Goal: Task Accomplishment & Management: Use online tool/utility

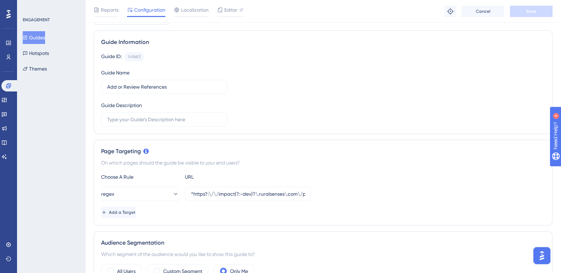
scroll to position [44, 0]
click at [7, 100] on icon at bounding box center [4, 100] width 6 height 6
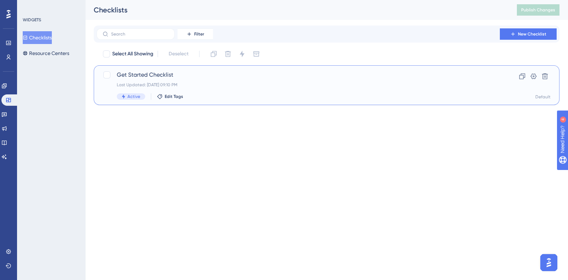
click at [151, 73] on span "Get Started Checklist" at bounding box center [298, 75] width 363 height 9
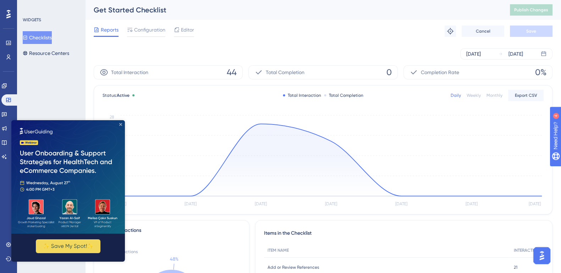
click at [121, 125] on icon "Close Preview" at bounding box center [120, 124] width 3 height 3
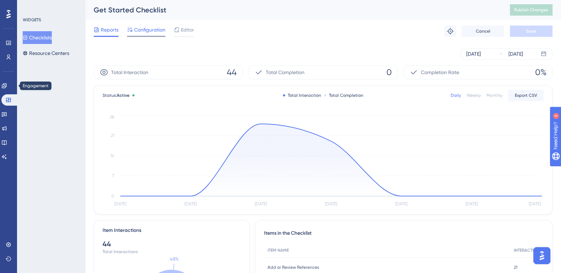
click at [148, 28] on span "Configuration" at bounding box center [149, 30] width 31 height 9
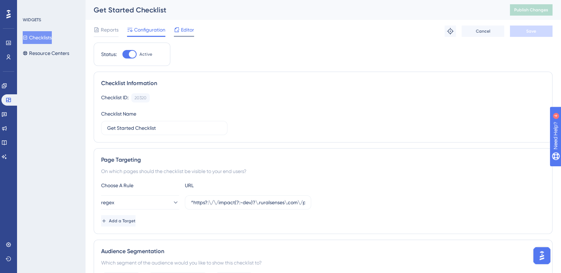
click at [188, 28] on span "Editor" at bounding box center [187, 30] width 13 height 9
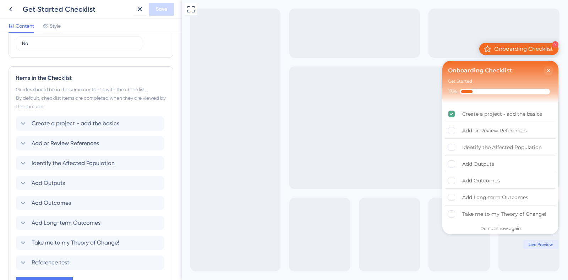
scroll to position [273, 0]
click at [23, 121] on icon at bounding box center [23, 122] width 9 height 9
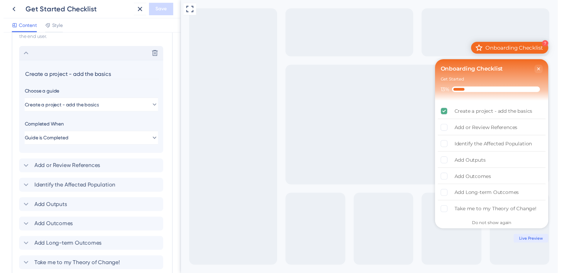
scroll to position [354, 0]
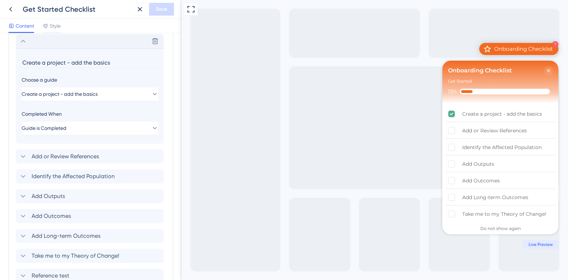
click at [355, 6] on div "Full Screen Preview 7 Onboarding Checklist Onboarding Checklist Get Started 13%…" at bounding box center [375, 140] width 386 height 280
click at [11, 10] on icon at bounding box center [10, 9] width 3 height 5
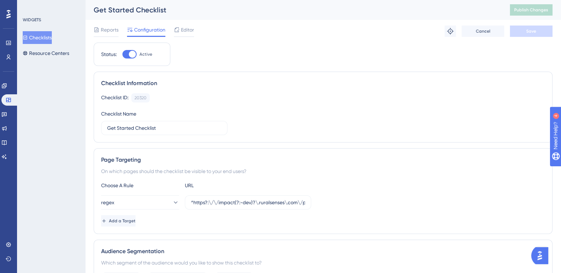
click at [11, 15] on div at bounding box center [8, 14] width 11 height 11
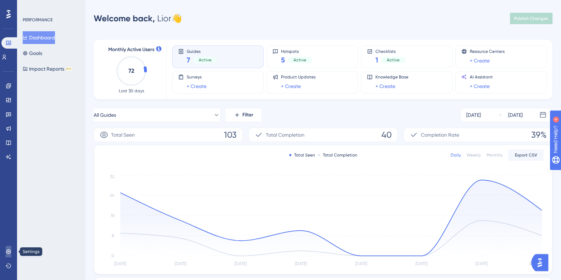
click at [7, 250] on icon at bounding box center [8, 251] width 5 height 5
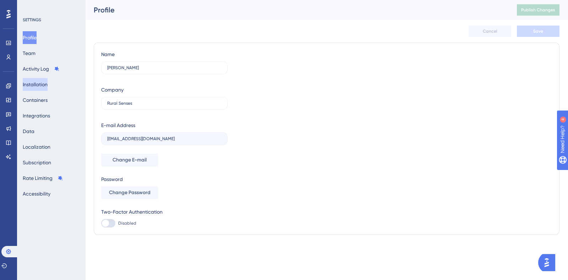
click at [48, 79] on button "Installation" at bounding box center [35, 84] width 25 height 13
click at [48, 83] on button "Installation" at bounding box center [35, 84] width 25 height 13
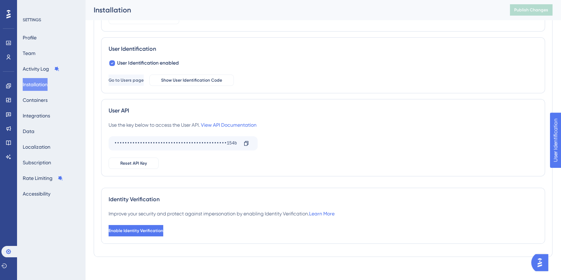
scroll to position [94, 0]
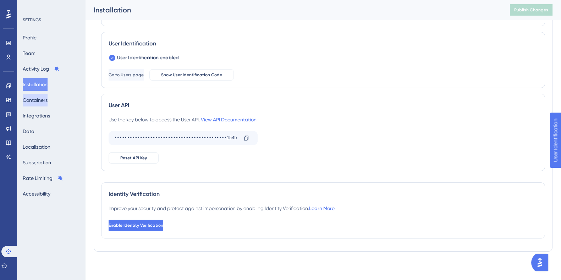
click at [39, 103] on button "Containers" at bounding box center [35, 100] width 25 height 13
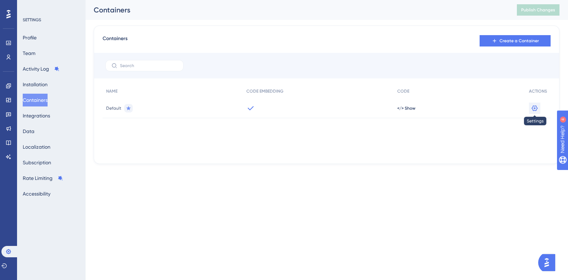
click at [533, 107] on icon at bounding box center [534, 108] width 7 height 7
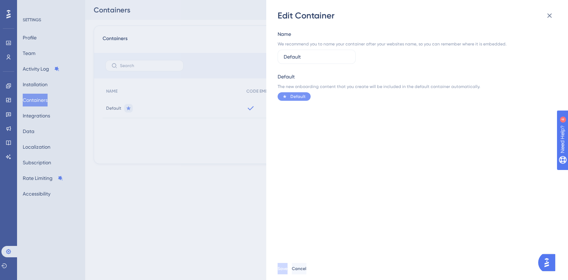
click at [306, 266] on span "Cancel" at bounding box center [299, 269] width 15 height 6
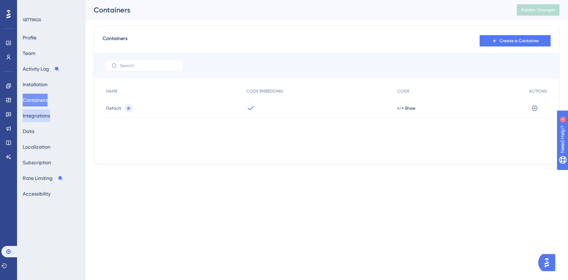
click at [43, 114] on button "Integrations" at bounding box center [36, 115] width 27 height 13
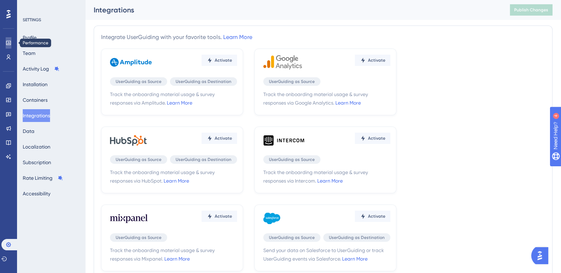
click at [11, 38] on link at bounding box center [9, 42] width 6 height 11
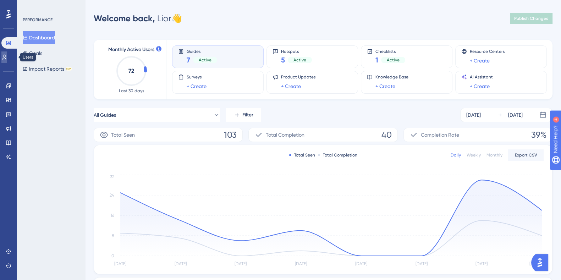
click at [7, 60] on link at bounding box center [4, 56] width 6 height 11
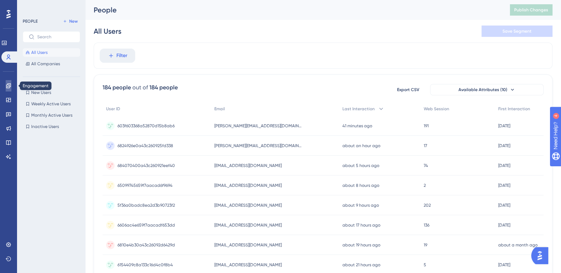
click at [8, 86] on icon at bounding box center [9, 86] width 6 height 6
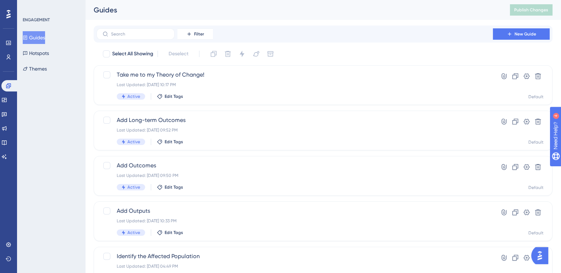
click at [7, 12] on icon at bounding box center [8, 14] width 4 height 9
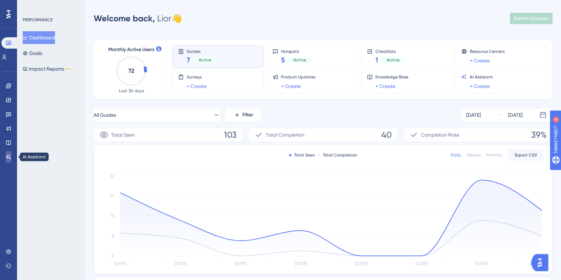
click at [9, 157] on icon at bounding box center [9, 157] width 6 height 6
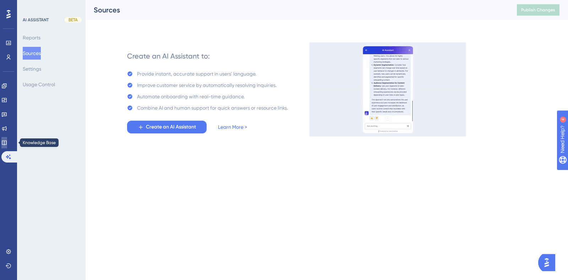
click at [7, 140] on icon at bounding box center [4, 143] width 6 height 6
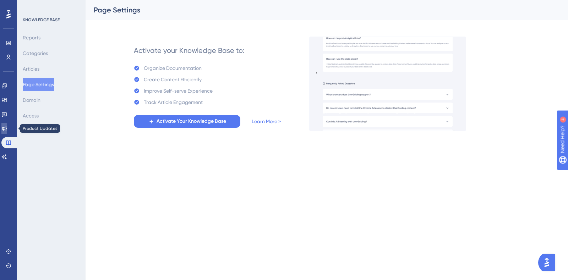
click at [7, 126] on icon at bounding box center [4, 129] width 6 height 6
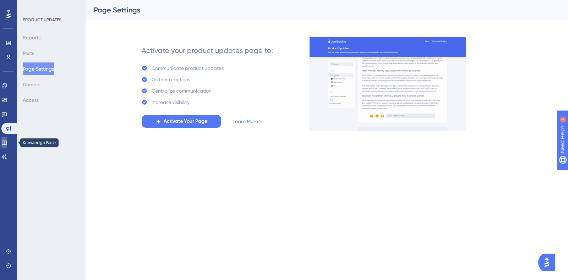
click at [7, 146] on link at bounding box center [4, 142] width 6 height 11
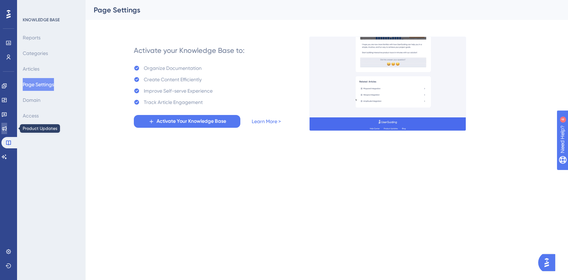
click at [7, 129] on icon at bounding box center [4, 129] width 6 height 6
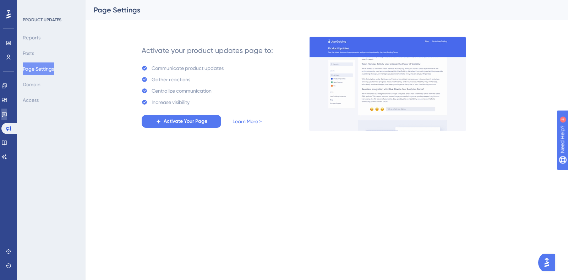
click at [7, 119] on link at bounding box center [4, 114] width 6 height 11
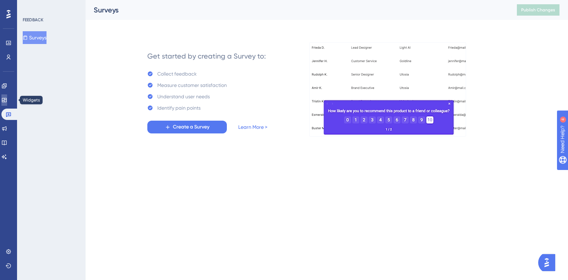
click at [6, 100] on icon at bounding box center [4, 100] width 5 height 4
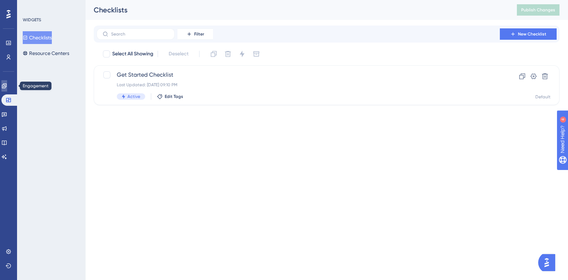
click at [7, 89] on link at bounding box center [4, 85] width 6 height 11
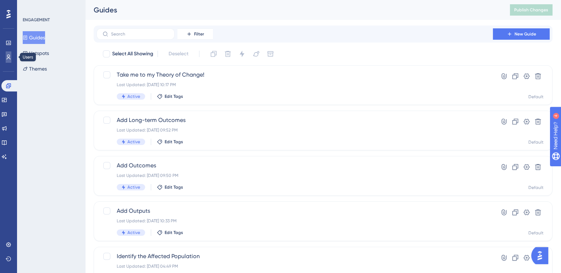
click at [8, 56] on icon at bounding box center [9, 57] width 6 height 6
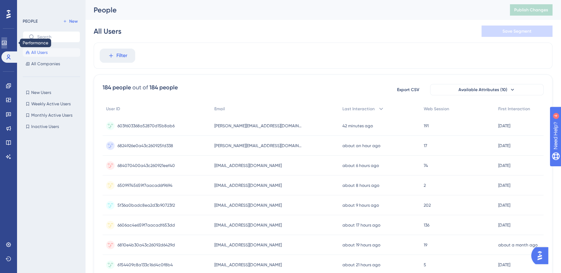
click at [7, 43] on icon at bounding box center [4, 43] width 6 height 6
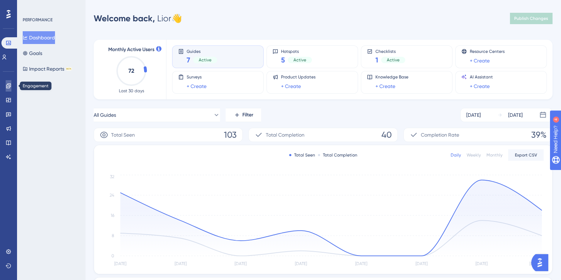
click at [6, 88] on link at bounding box center [9, 85] width 6 height 11
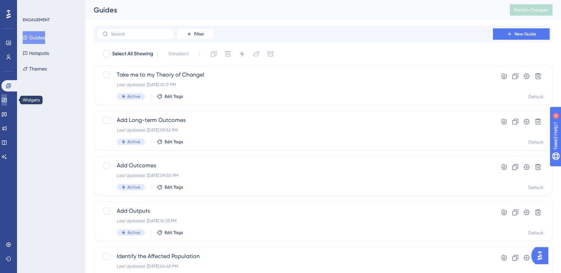
click at [7, 95] on link at bounding box center [4, 99] width 6 height 11
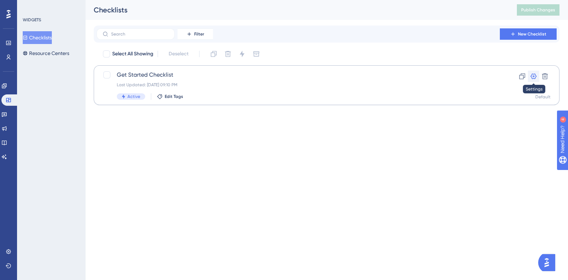
click at [535, 79] on icon at bounding box center [533, 76] width 7 height 7
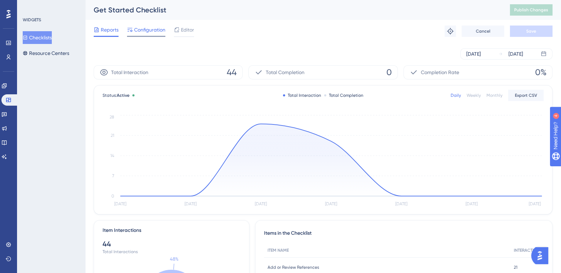
click at [141, 31] on span "Configuration" at bounding box center [149, 30] width 31 height 9
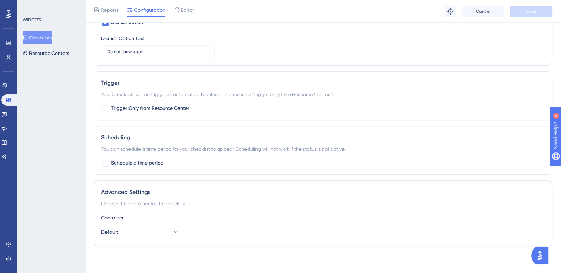
scroll to position [387, 0]
click at [137, 229] on button "Default" at bounding box center [140, 232] width 78 height 14
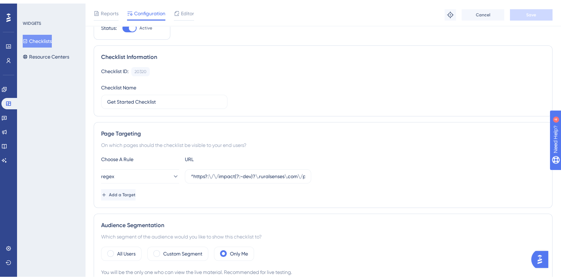
scroll to position [0, 0]
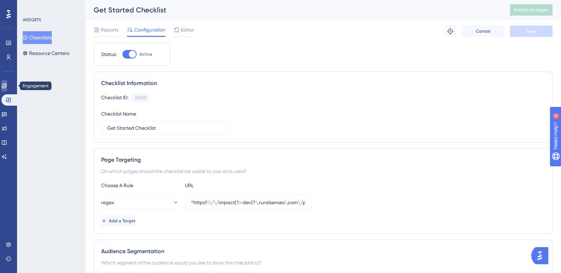
click at [6, 85] on icon at bounding box center [4, 85] width 5 height 5
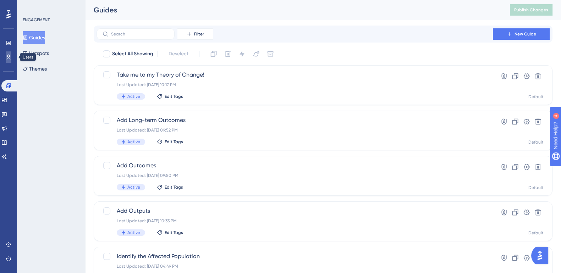
click at [9, 51] on link at bounding box center [9, 56] width 6 height 11
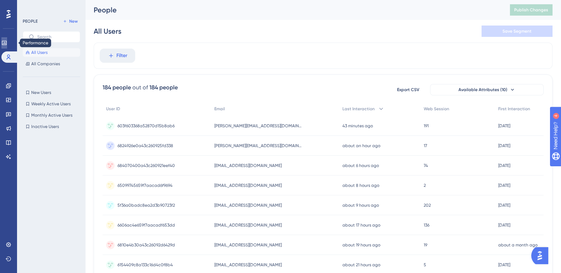
click at [7, 40] on link at bounding box center [4, 42] width 6 height 11
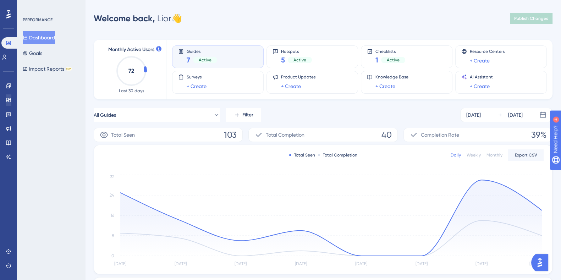
click at [7, 13] on icon at bounding box center [8, 14] width 4 height 9
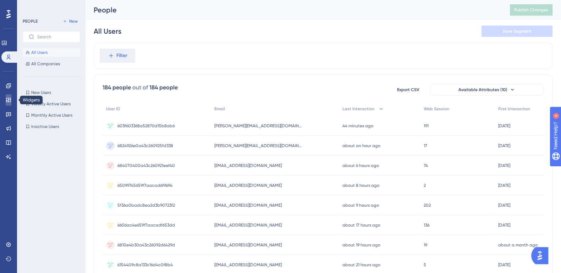
click at [7, 99] on icon at bounding box center [9, 100] width 6 height 6
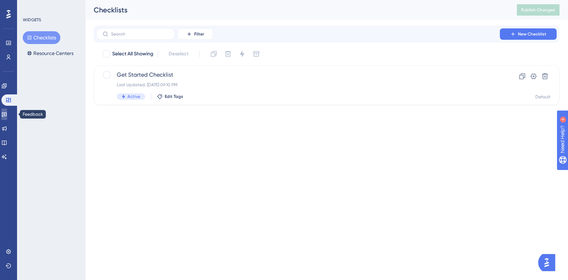
click at [6, 116] on icon at bounding box center [4, 114] width 6 height 6
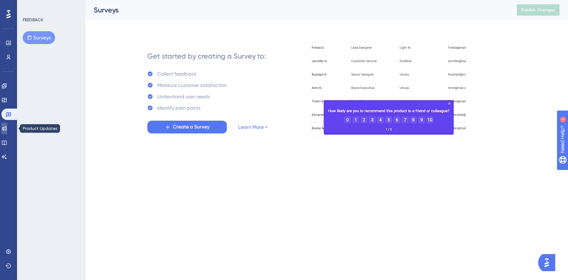
click at [6, 130] on icon at bounding box center [4, 129] width 6 height 6
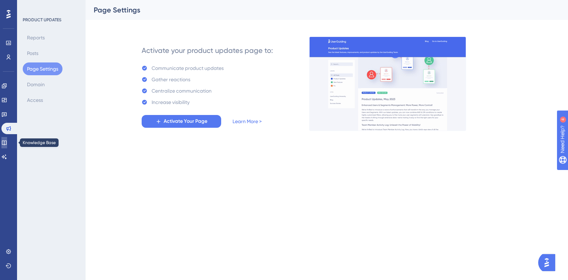
click at [7, 142] on icon at bounding box center [4, 143] width 6 height 6
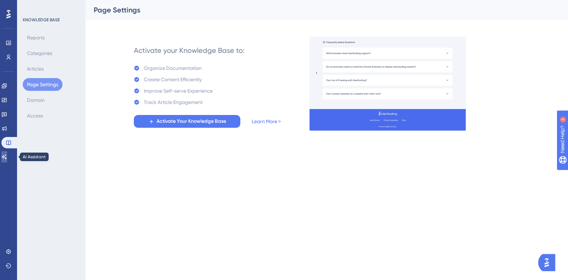
click at [7, 155] on icon at bounding box center [4, 156] width 5 height 5
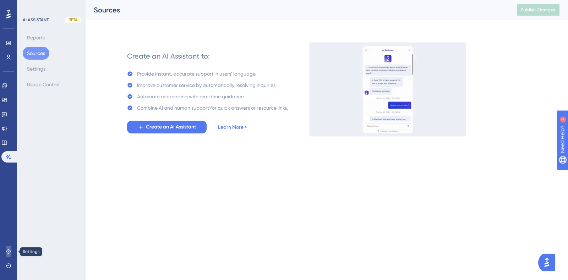
click at [9, 250] on icon at bounding box center [8, 251] width 5 height 5
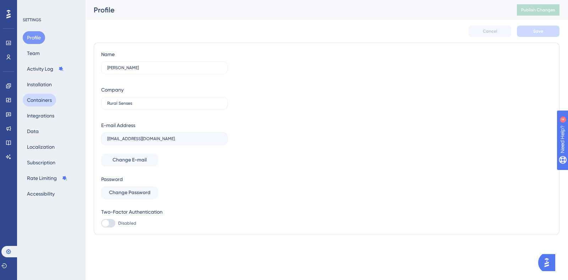
click at [45, 98] on button "Containers" at bounding box center [39, 100] width 33 height 13
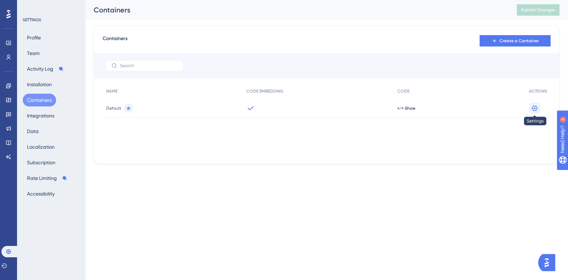
click at [531, 108] on icon at bounding box center [534, 108] width 7 height 7
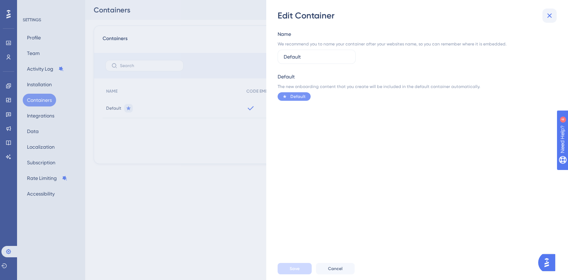
click at [552, 15] on icon at bounding box center [549, 15] width 9 height 9
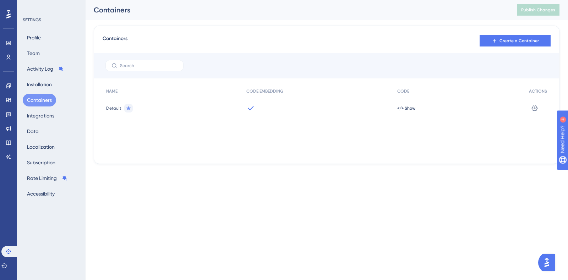
click at [115, 107] on span "Default" at bounding box center [113, 108] width 15 height 6
click at [409, 110] on span "</> Show" at bounding box center [406, 108] width 18 height 6
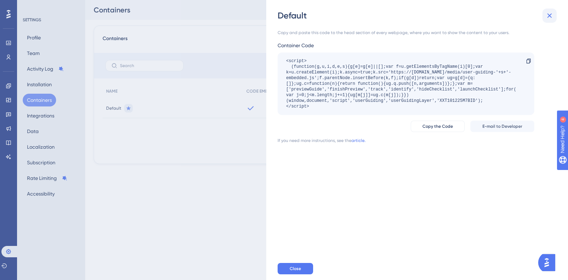
click at [547, 18] on icon at bounding box center [549, 15] width 9 height 9
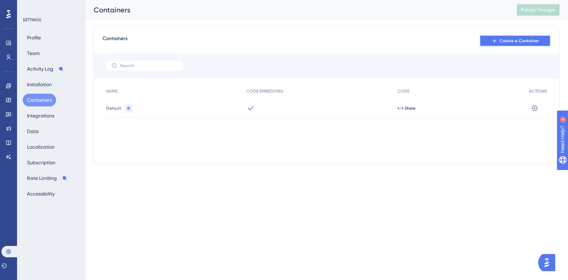
click at [522, 41] on span "Create a Container" at bounding box center [518, 41] width 39 height 6
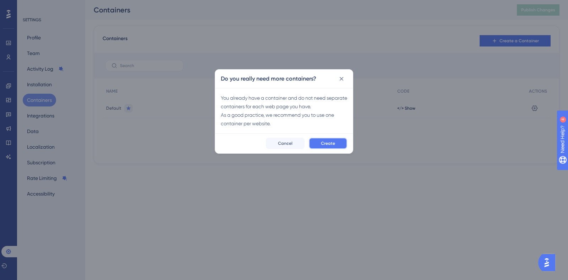
click at [326, 143] on span "Create" at bounding box center [328, 143] width 14 height 6
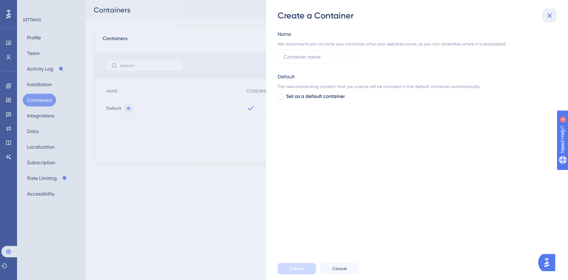
click at [550, 18] on icon at bounding box center [549, 15] width 9 height 9
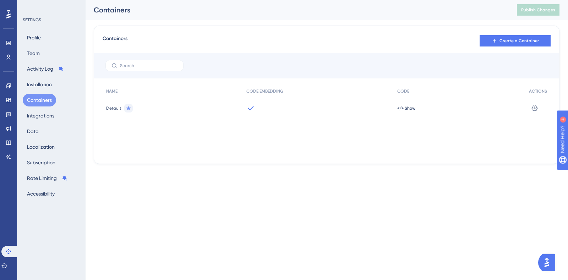
click at [548, 262] on img "Open AI Assistant Launcher" at bounding box center [546, 262] width 13 height 13
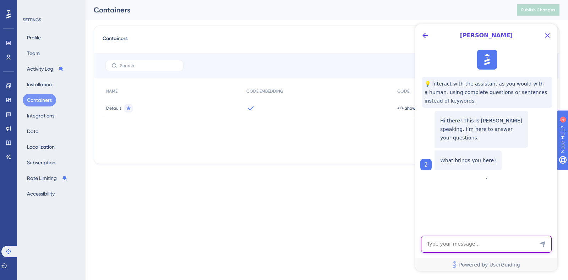
click at [474, 245] on textarea "AI Assistant Text Input" at bounding box center [486, 244] width 131 height 17
type textarea "f"
click at [438, 248] on textarea "im tring to add for checklist" at bounding box center [486, 244] width 131 height 17
click at [494, 245] on textarea "im trying to add for checklist" at bounding box center [486, 244] width 131 height 17
type textarea "im trying to add for checklist a custom action code but I can't find this option"
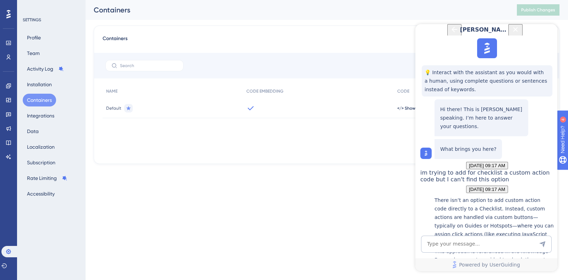
scroll to position [122, 0]
click at [451, 245] on textarea "AI Assistant Text Input" at bounding box center [486, 244] width 131 height 17
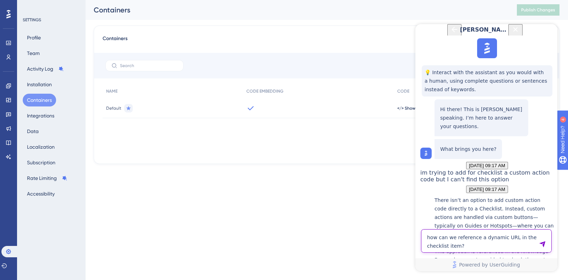
type textarea "how can we reference a dynamic URL in the checklist item?"
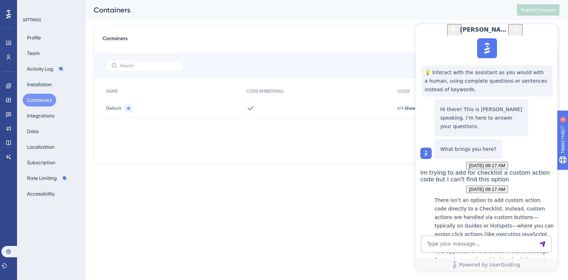
scroll to position [261, 0]
drag, startPoint x: 547, startPoint y: 34, endPoint x: 415, endPoint y: 181, distance: 197.2
click at [519, 34] on icon "Close Button" at bounding box center [515, 29] width 9 height 9
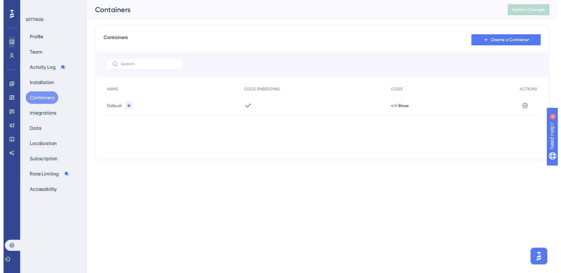
scroll to position [0, 0]
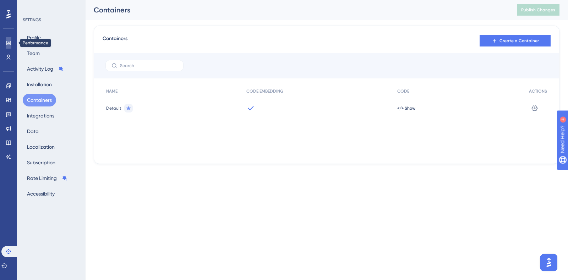
click at [7, 42] on icon at bounding box center [9, 43] width 6 height 6
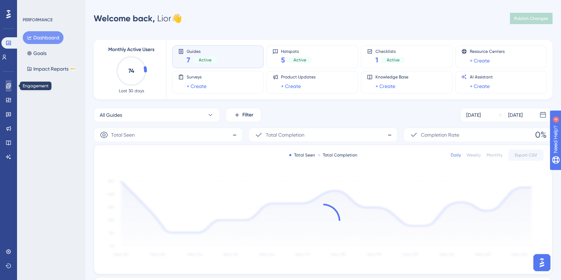
click at [6, 85] on link at bounding box center [9, 85] width 6 height 11
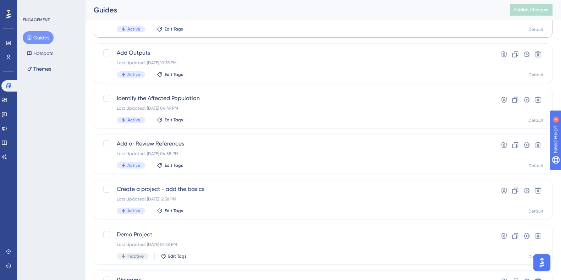
scroll to position [177, 0]
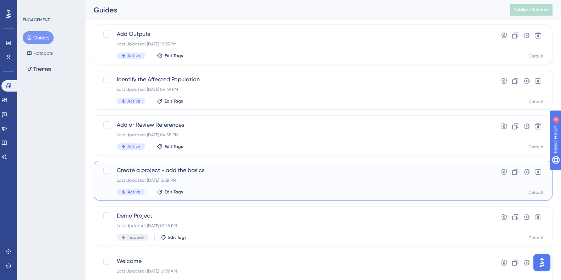
click at [187, 168] on span "Create a project - add the basics" at bounding box center [295, 170] width 356 height 9
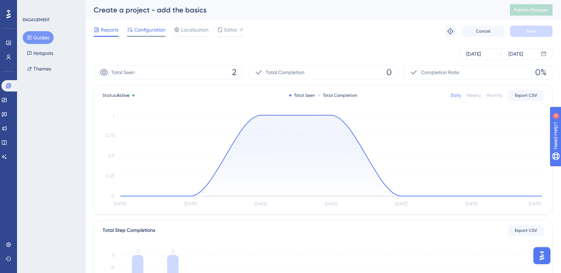
click at [142, 33] on span "Configuration" at bounding box center [149, 30] width 31 height 9
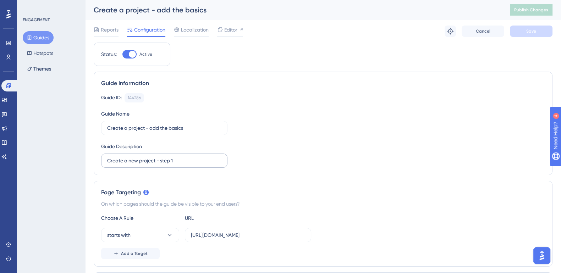
scroll to position [44, 0]
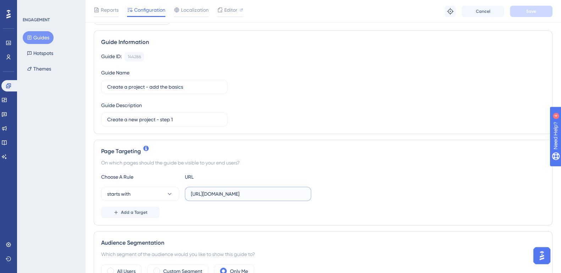
click at [206, 194] on input "[URL][DOMAIN_NAME]" at bounding box center [248, 194] width 114 height 8
click at [140, 192] on button "starts with" at bounding box center [140, 194] width 78 height 14
click at [171, 194] on icon at bounding box center [169, 193] width 7 height 7
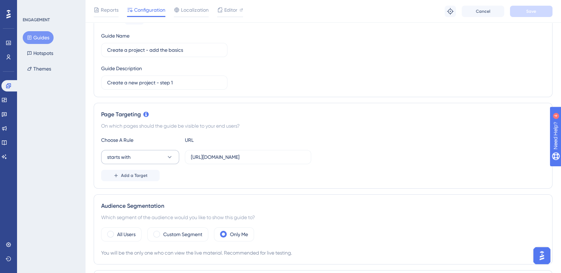
scroll to position [0, 0]
click at [168, 157] on icon at bounding box center [169, 157] width 7 height 7
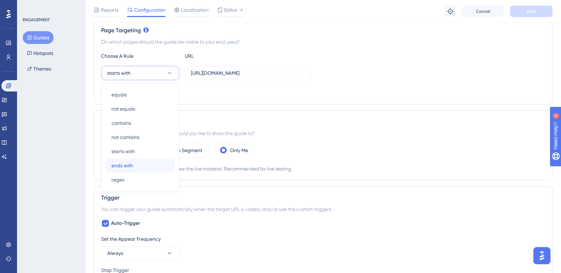
click at [129, 166] on span "ends with" at bounding box center [122, 165] width 22 height 9
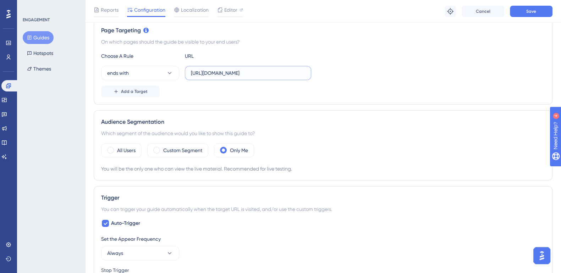
click at [287, 72] on input "[URL][DOMAIN_NAME]" at bounding box center [248, 73] width 114 height 8
drag, startPoint x: 192, startPoint y: 73, endPoint x: 161, endPoint y: 70, distance: 30.3
click at [161, 70] on div "ends with [URL][DOMAIN_NAME]" at bounding box center [206, 73] width 210 height 14
click at [273, 72] on input "[URL][DOMAIN_NAME]" at bounding box center [248, 73] width 114 height 8
drag, startPoint x: 272, startPoint y: 72, endPoint x: 143, endPoint y: 77, distance: 129.2
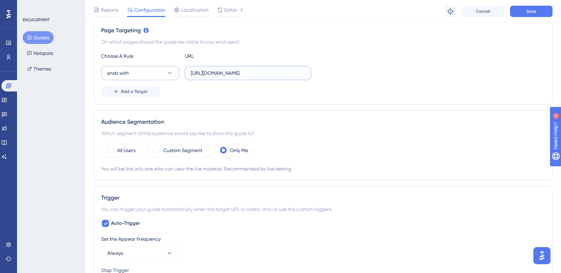
click at [143, 77] on div "ends with [URL][DOMAIN_NAME]" at bounding box center [206, 73] width 210 height 14
drag, startPoint x: 212, startPoint y: 71, endPoint x: 159, endPoint y: 69, distance: 53.6
click at [159, 69] on div "ends with /projects/create" at bounding box center [206, 73] width 210 height 14
type input "/create"
click at [535, 15] on button "Save" at bounding box center [531, 11] width 43 height 11
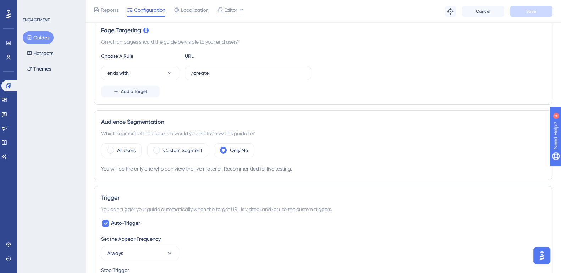
scroll to position [0, 0]
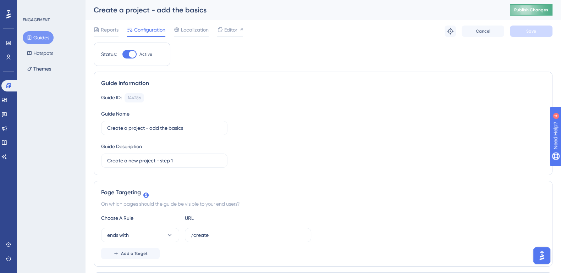
click at [533, 11] on span "Publish Changes" at bounding box center [531, 10] width 34 height 6
click at [41, 38] on button "Guides" at bounding box center [38, 37] width 31 height 13
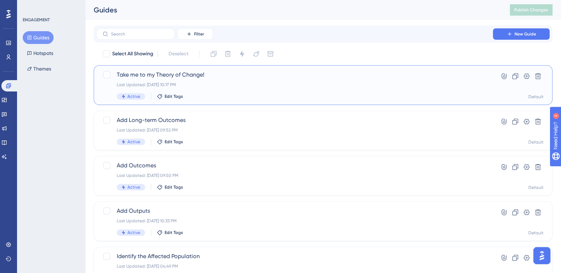
click at [182, 77] on span "Take me to my Theory of Change!" at bounding box center [295, 75] width 356 height 9
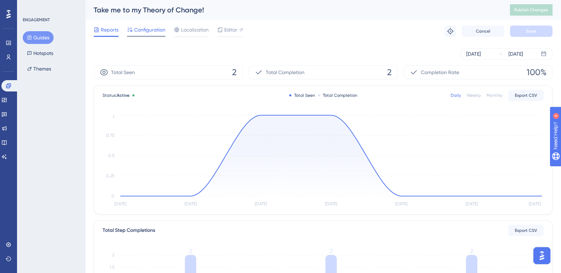
click at [149, 29] on span "Configuration" at bounding box center [149, 30] width 31 height 9
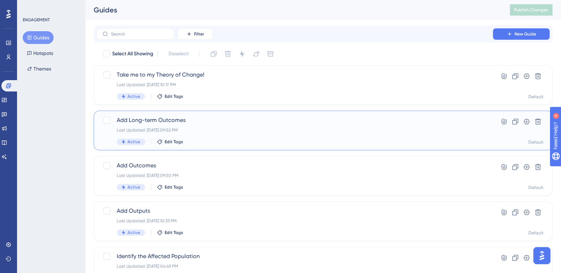
click at [163, 120] on span "Add Long-term Outcomes" at bounding box center [295, 120] width 356 height 9
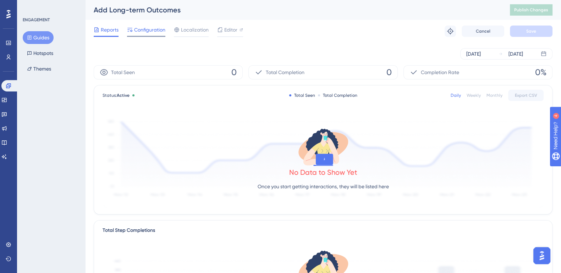
click at [149, 33] on span "Configuration" at bounding box center [149, 30] width 31 height 9
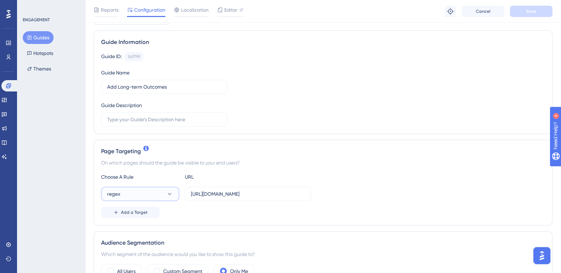
click at [173, 192] on icon at bounding box center [169, 193] width 7 height 7
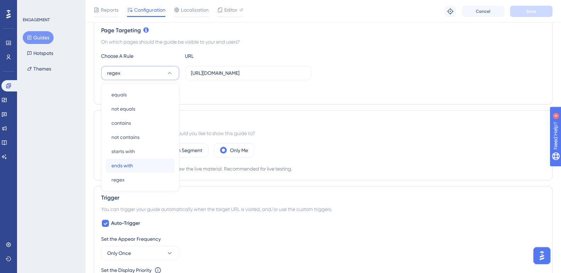
click at [131, 165] on span "ends with" at bounding box center [122, 165] width 22 height 9
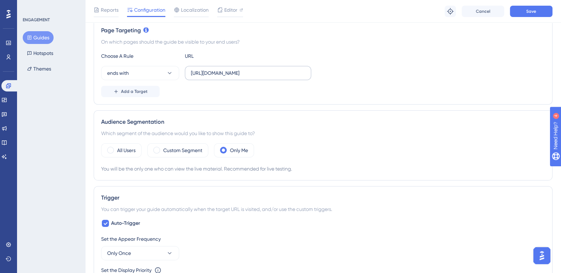
click at [273, 77] on label "[URL][DOMAIN_NAME]" at bounding box center [248, 73] width 126 height 14
click at [273, 77] on input "[URL][DOMAIN_NAME]" at bounding box center [248, 73] width 114 height 8
drag, startPoint x: 308, startPoint y: 71, endPoint x: 189, endPoint y: 71, distance: 118.8
click at [189, 71] on label "[URL][DOMAIN_NAME]" at bounding box center [248, 73] width 126 height 14
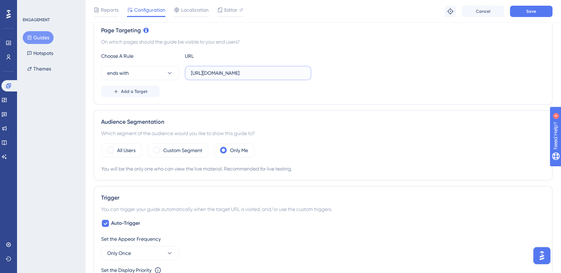
click at [271, 72] on input "[URL][DOMAIN_NAME]" at bounding box center [248, 73] width 114 height 8
drag, startPoint x: 303, startPoint y: 72, endPoint x: 64, endPoint y: 59, distance: 239.5
click at [85, 59] on div "Performance Users Engagement Widgets Feedback Product Updates Knowledge Base AI…" at bounding box center [323, 191] width 476 height 712
click at [294, 71] on input "[URL][DOMAIN_NAME]" at bounding box center [248, 73] width 114 height 8
type input "/long-term-outcomes/edit"
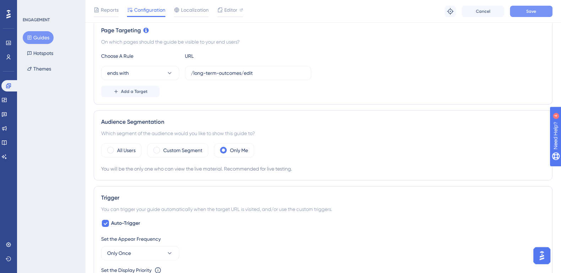
click at [533, 12] on span "Save" at bounding box center [531, 12] width 10 height 6
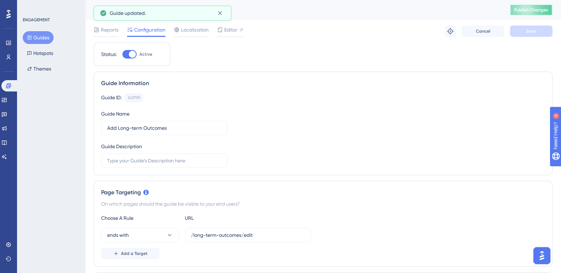
click at [525, 10] on span "Publish Changes" at bounding box center [531, 10] width 34 height 6
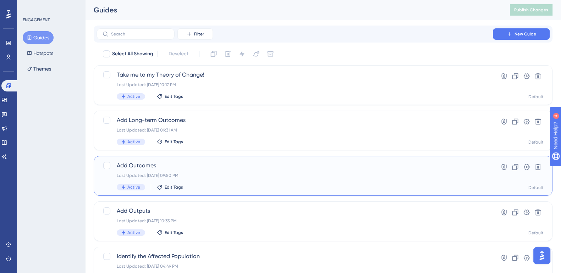
click at [136, 166] on span "Add Outcomes" at bounding box center [295, 165] width 356 height 9
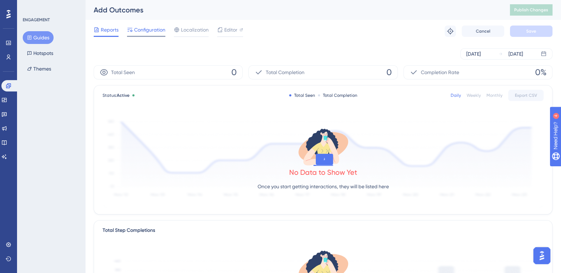
click at [156, 27] on span "Configuration" at bounding box center [149, 30] width 31 height 9
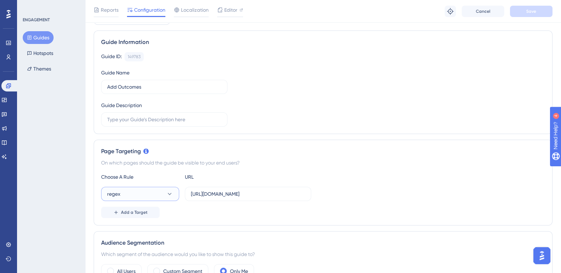
click at [153, 195] on button "regex" at bounding box center [140, 194] width 78 height 14
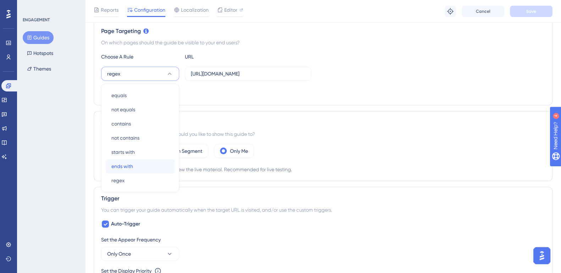
click at [133, 163] on div "ends with ends with" at bounding box center [139, 166] width 57 height 14
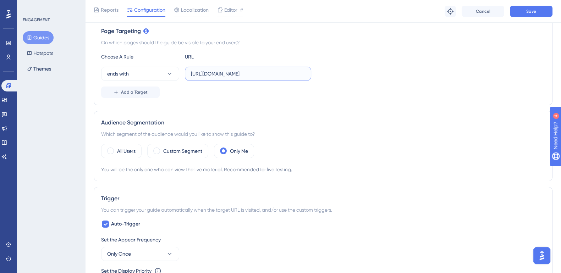
click at [265, 76] on input "[URL][DOMAIN_NAME]" at bounding box center [248, 74] width 114 height 8
drag, startPoint x: 295, startPoint y: 73, endPoint x: 156, endPoint y: 89, distance: 139.6
click at [156, 89] on div "Choose A Rule URL ends with [URL][DOMAIN_NAME] Add a Target" at bounding box center [323, 74] width 444 height 45
type input "/outcomes/edit"
click at [540, 10] on button "Save" at bounding box center [531, 11] width 43 height 11
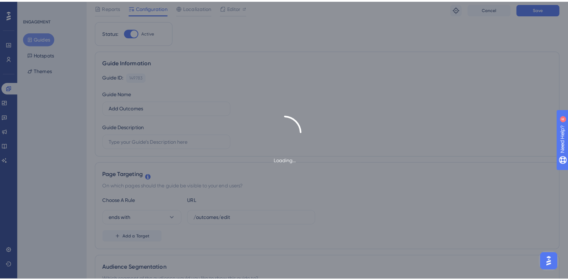
scroll to position [0, 0]
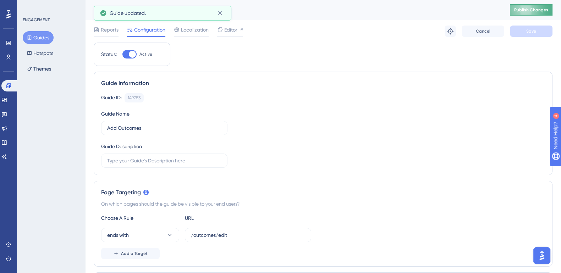
click at [527, 10] on span "Publish Changes" at bounding box center [531, 10] width 34 height 6
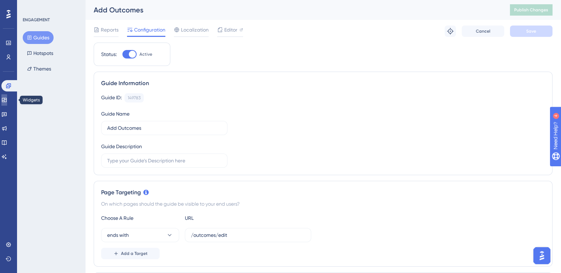
click at [6, 102] on icon at bounding box center [4, 100] width 5 height 4
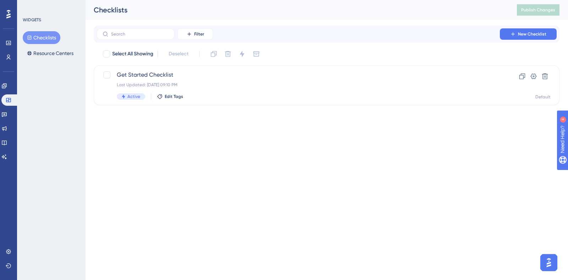
click at [41, 36] on button "Checklists" at bounding box center [42, 37] width 38 height 13
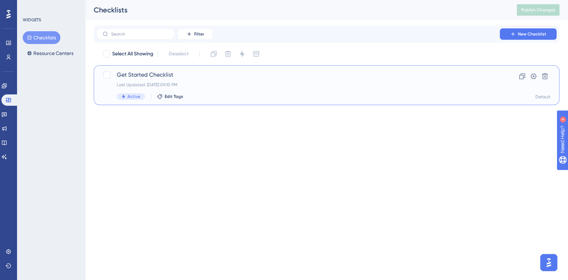
click at [154, 73] on span "Get Started Checklist" at bounding box center [298, 75] width 363 height 9
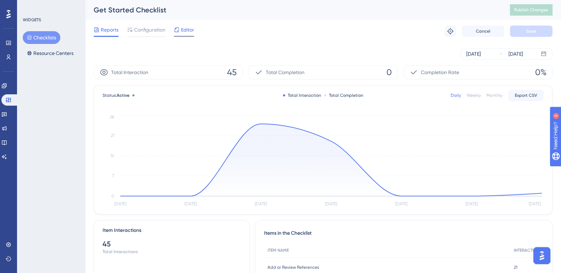
click at [190, 29] on span "Editor" at bounding box center [187, 30] width 13 height 9
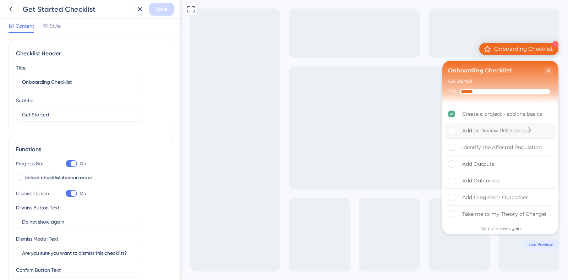
click at [482, 132] on div "Add or Review References" at bounding box center [494, 130] width 65 height 9
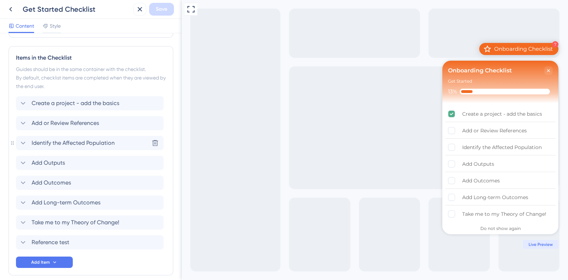
scroll to position [310, 0]
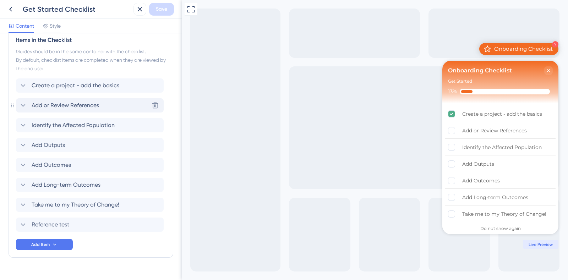
click at [22, 103] on icon at bounding box center [23, 105] width 9 height 9
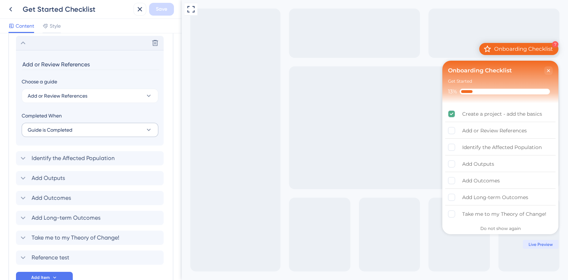
scroll to position [374, 0]
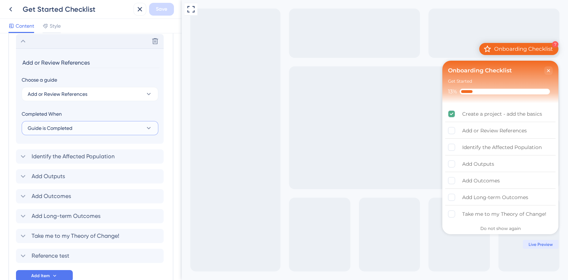
click at [72, 129] on span "Guide is Completed" at bounding box center [50, 128] width 45 height 9
click at [74, 162] on div "Goal is Reached Goal is Reached" at bounding box center [90, 164] width 116 height 14
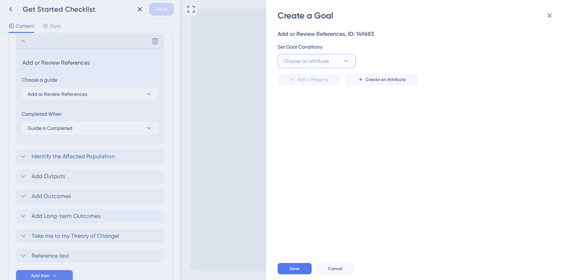
click at [322, 63] on span "Choose an attribute" at bounding box center [305, 61] width 45 height 9
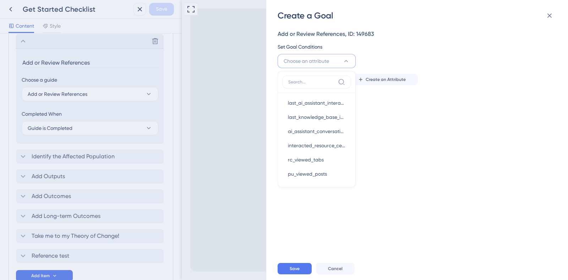
scroll to position [219, 0]
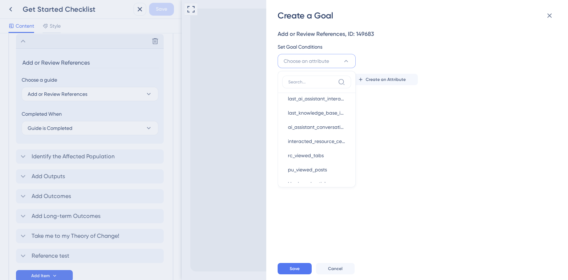
click at [375, 145] on div "Add or Review References, ID: 149683 Set Goal Conditions Choose an attribute Vi…" at bounding box center [420, 139] width 286 height 236
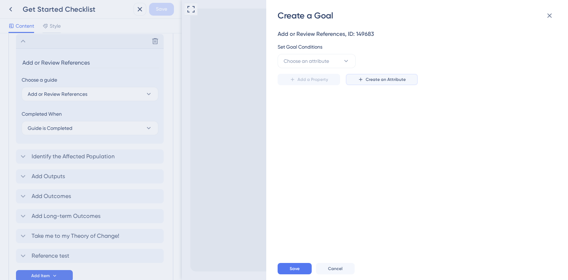
click at [371, 81] on span "Create an Attribute" at bounding box center [385, 80] width 40 height 6
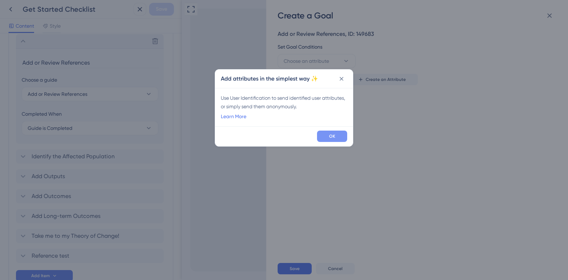
click at [327, 137] on button "OK" at bounding box center [332, 136] width 30 height 11
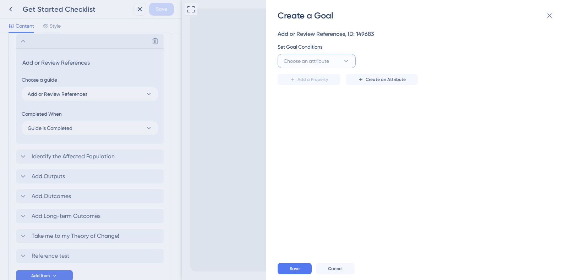
click at [346, 60] on icon at bounding box center [345, 60] width 7 height 7
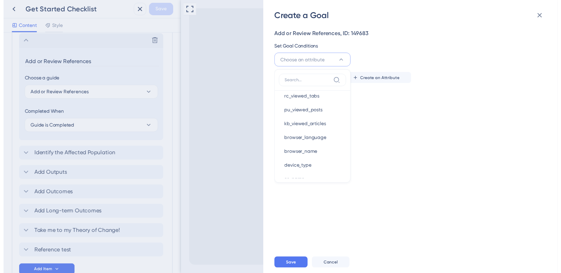
scroll to position [275, 0]
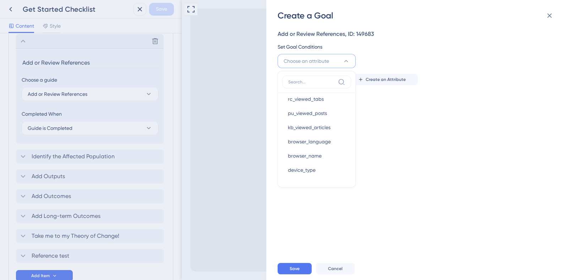
click at [413, 148] on div "Add or Review References, ID: 149683 Set Goal Conditions Choose an attribute Vi…" at bounding box center [420, 139] width 286 height 236
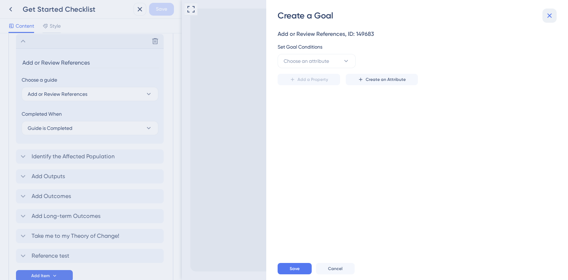
click at [549, 17] on icon at bounding box center [549, 15] width 9 height 9
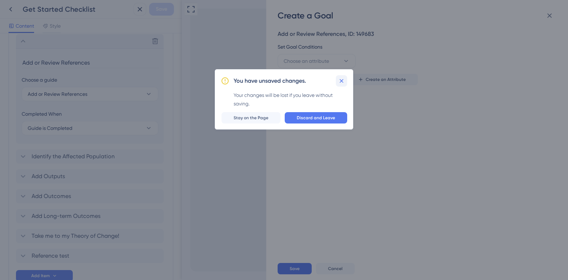
click at [339, 79] on icon at bounding box center [341, 80] width 7 height 7
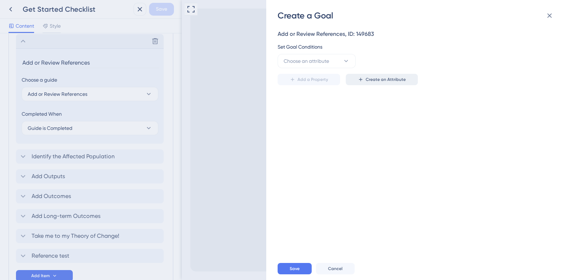
click at [376, 80] on span "Create an Attribute" at bounding box center [385, 80] width 40 height 6
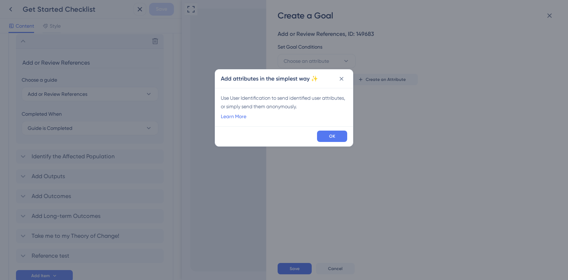
click at [326, 137] on button "OK" at bounding box center [332, 136] width 30 height 11
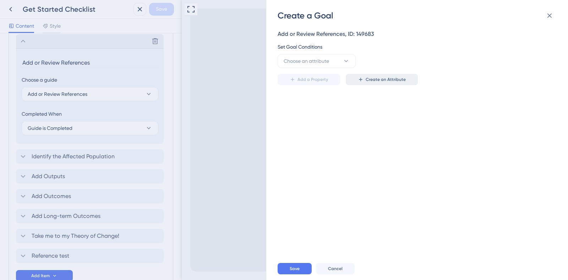
click at [371, 82] on button "Create an Attribute" at bounding box center [381, 79] width 72 height 11
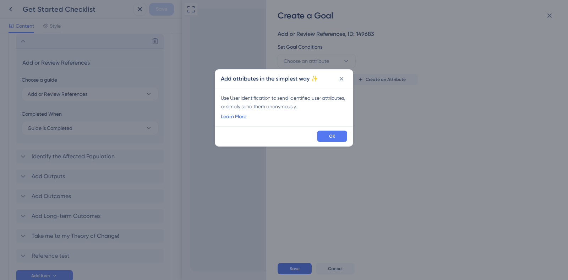
click at [243, 117] on link "Learn More" at bounding box center [234, 116] width 26 height 9
click at [326, 135] on button "OK" at bounding box center [332, 136] width 30 height 11
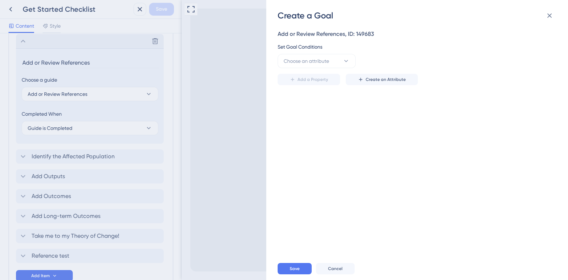
click at [365, 33] on div "Add or Review References, ID: 149683" at bounding box center [414, 34] width 275 height 9
click at [9, 10] on div "Create a Goal Add or Review References, ID: 149683 Set Goal Conditions Choose a…" at bounding box center [284, 140] width 568 height 280
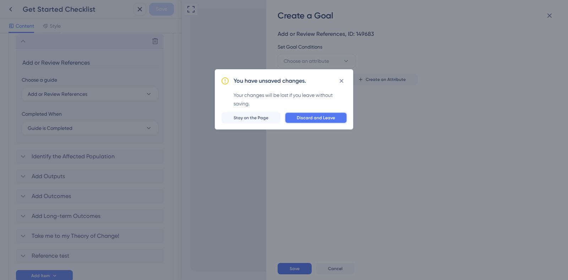
click at [314, 120] on span "Discard and Leave" at bounding box center [316, 118] width 38 height 6
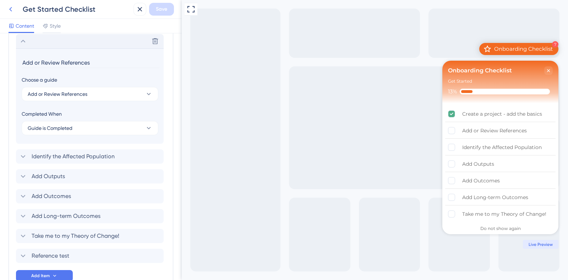
click at [10, 6] on icon at bounding box center [10, 9] width 9 height 9
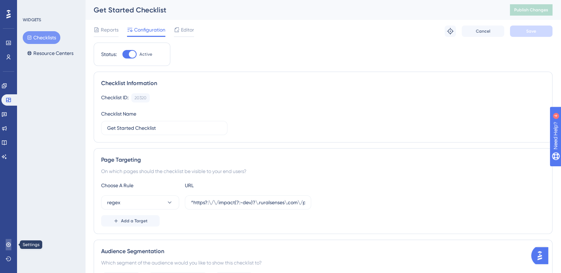
click at [6, 244] on icon at bounding box center [9, 245] width 6 height 6
click at [185, 33] on span "Editor" at bounding box center [187, 30] width 13 height 9
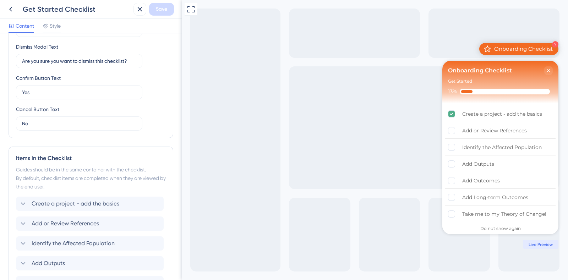
scroll to position [266, 0]
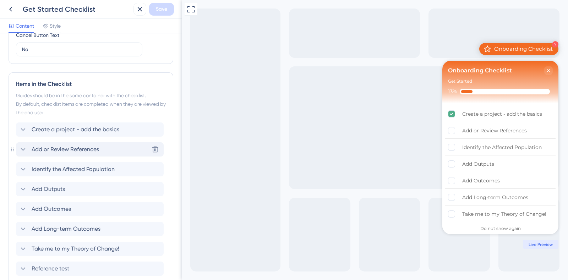
click at [22, 149] on icon at bounding box center [23, 149] width 9 height 9
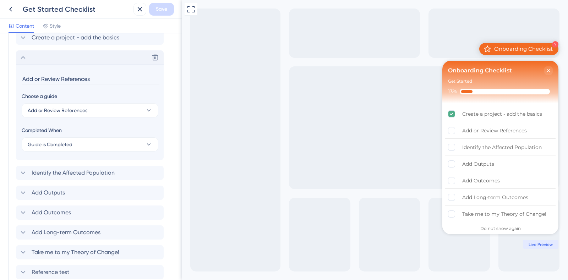
scroll to position [374, 0]
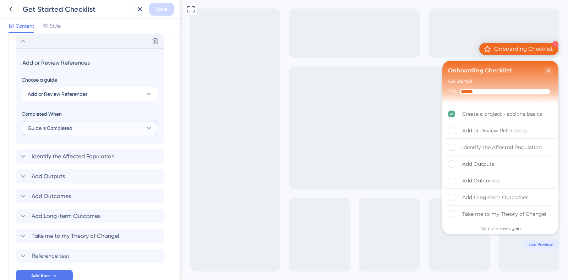
click at [134, 125] on button "Guide is Completed" at bounding box center [90, 128] width 137 height 14
click at [72, 164] on div "Goal is Reached Goal is Reached" at bounding box center [90, 164] width 116 height 14
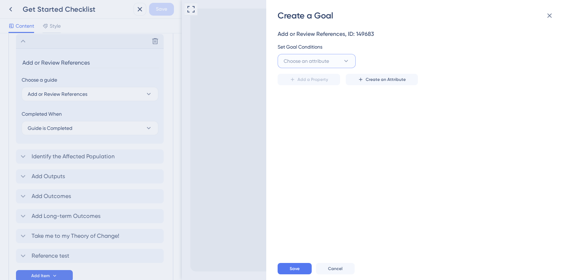
click at [347, 63] on icon at bounding box center [345, 60] width 7 height 7
click at [305, 127] on div "user_id user_id" at bounding box center [316, 129] width 57 height 14
click at [394, 59] on button "is" at bounding box center [396, 61] width 78 height 14
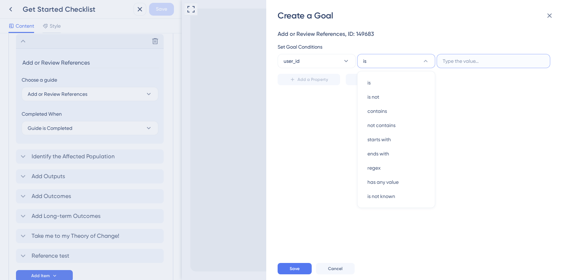
click at [461, 62] on input "text" at bounding box center [492, 61] width 101 height 8
drag, startPoint x: 471, startPoint y: 63, endPoint x: 475, endPoint y: 63, distance: 4.6
click at [475, 63] on input "text" at bounding box center [492, 61] width 101 height 8
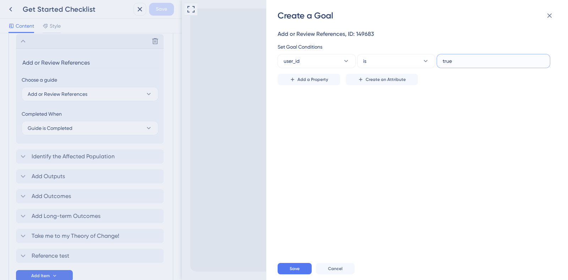
type input "true"
click at [549, 18] on icon at bounding box center [549, 15] width 9 height 9
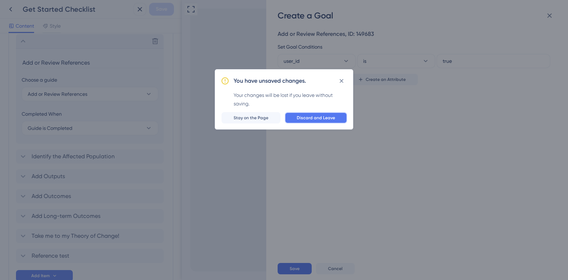
click at [335, 117] on span "Discard and Leave" at bounding box center [316, 118] width 38 height 6
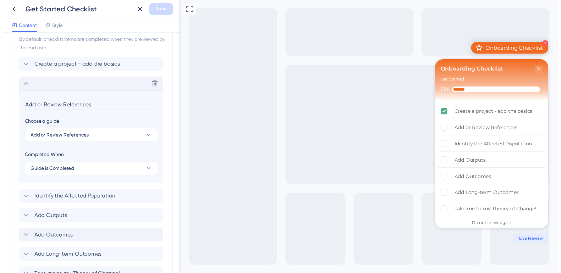
scroll to position [286, 0]
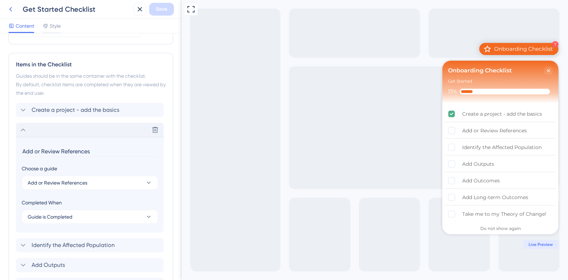
click at [14, 10] on icon at bounding box center [10, 9] width 9 height 9
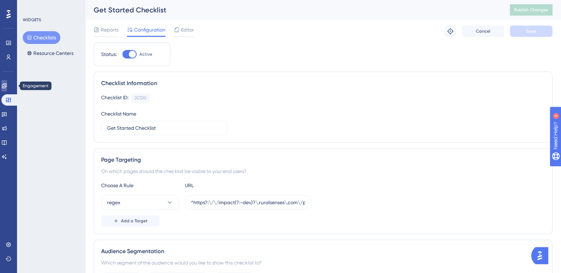
click at [5, 84] on link at bounding box center [4, 85] width 6 height 11
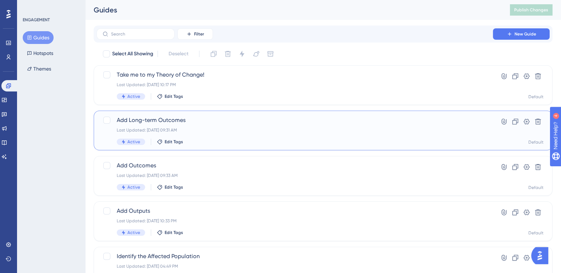
click at [165, 117] on span "Add Long-term Outcomes" at bounding box center [295, 120] width 356 height 9
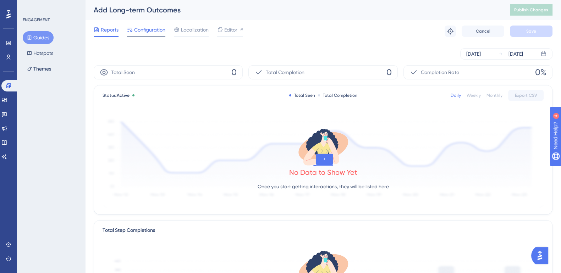
click at [150, 26] on span "Configuration" at bounding box center [149, 30] width 31 height 9
click at [30, 36] on icon at bounding box center [30, 37] width 4 height 4
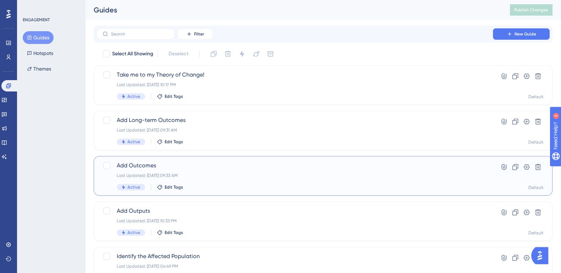
click at [131, 166] on span "Add Outcomes" at bounding box center [295, 165] width 356 height 9
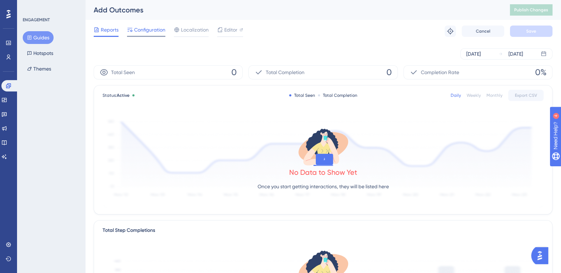
click at [157, 34] on span "Configuration" at bounding box center [149, 30] width 31 height 9
click at [143, 31] on span "Configuration" at bounding box center [149, 30] width 31 height 9
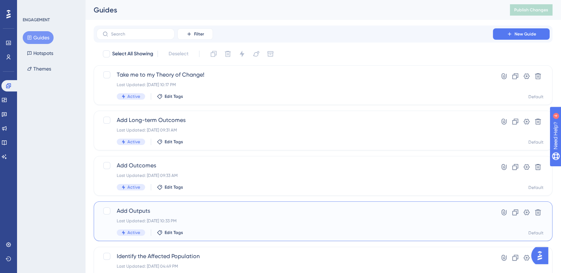
click at [143, 210] on span "Add Outputs" at bounding box center [295, 211] width 356 height 9
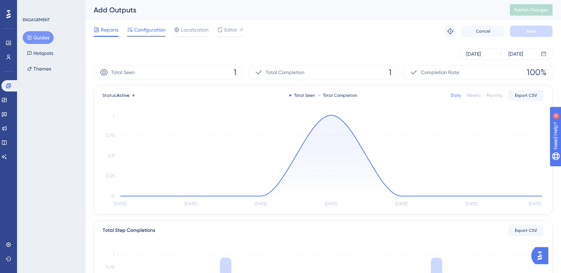
click at [140, 29] on span "Configuration" at bounding box center [149, 30] width 31 height 9
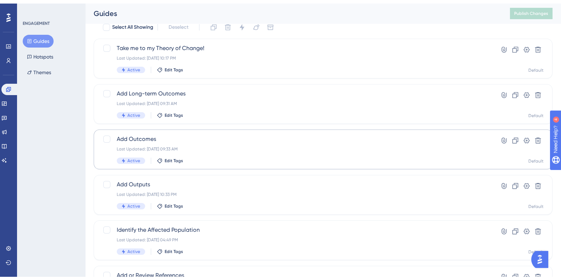
scroll to position [44, 0]
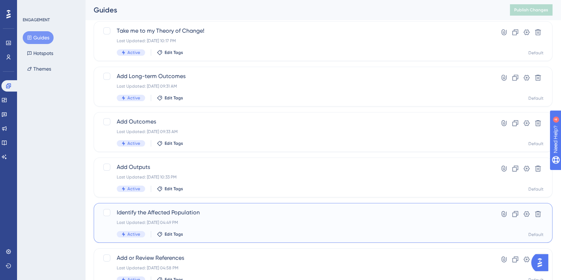
click at [186, 210] on span "Identify the Affected Population" at bounding box center [295, 212] width 356 height 9
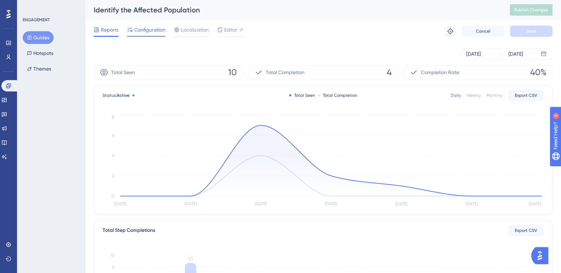
click at [142, 32] on span "Configuration" at bounding box center [149, 30] width 31 height 9
click at [144, 33] on span "Configuration" at bounding box center [149, 30] width 31 height 9
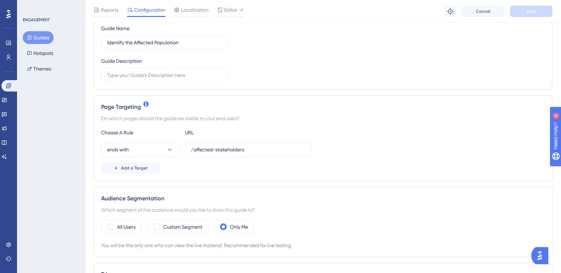
scroll to position [133, 0]
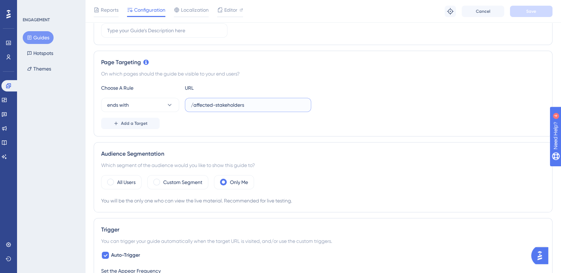
click at [241, 104] on input "/affected-stakeholders" at bounding box center [248, 105] width 114 height 8
drag, startPoint x: 247, startPoint y: 104, endPoint x: 215, endPoint y: 104, distance: 32.3
click at [215, 104] on input "/affected-stakeholders" at bounding box center [248, 105] width 114 height 8
paste input "affected-population"
drag, startPoint x: 215, startPoint y: 105, endPoint x: 193, endPoint y: 105, distance: 21.6
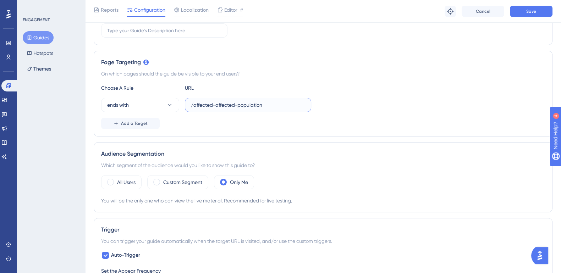
click at [193, 105] on input "/affected-affected-population" at bounding box center [248, 105] width 114 height 8
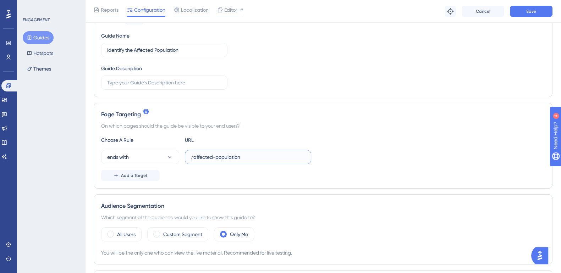
scroll to position [88, 0]
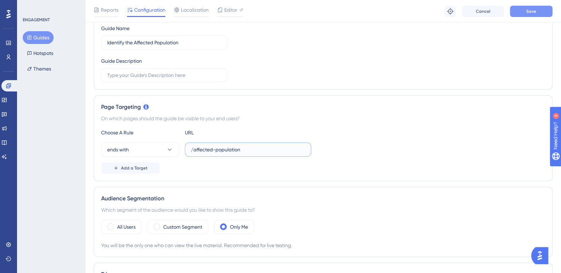
type input "/affected-population"
click at [526, 12] on span "Save" at bounding box center [531, 12] width 10 height 6
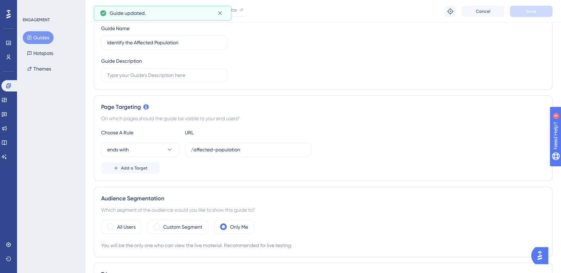
scroll to position [0, 0]
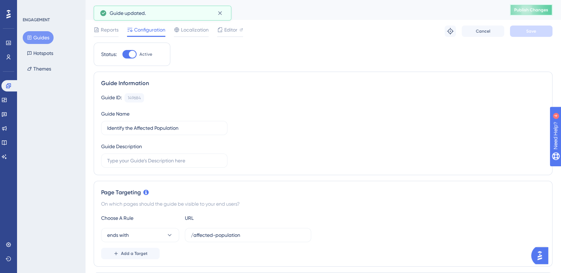
click at [544, 13] on button "Publish Changes" at bounding box center [531, 9] width 43 height 11
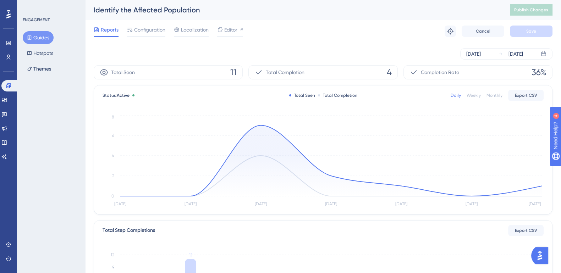
click at [46, 39] on button "Guides" at bounding box center [38, 37] width 31 height 13
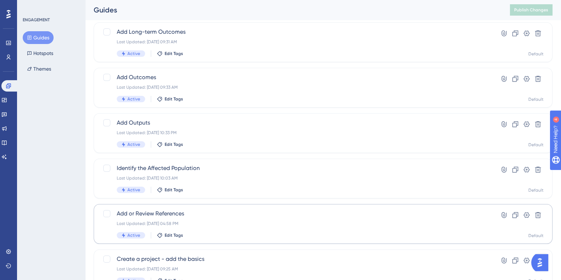
scroll to position [133, 0]
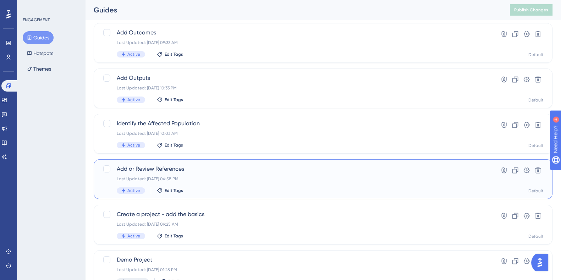
click at [162, 173] on span "Add or Review References" at bounding box center [295, 169] width 356 height 9
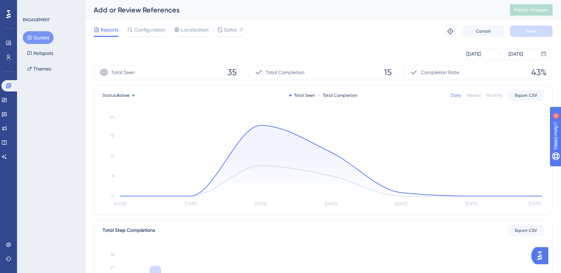
click at [153, 38] on div "Reports Configuration Localization Editor Troubleshoot Cancel Save" at bounding box center [323, 31] width 459 height 23
click at [153, 33] on span "Configuration" at bounding box center [149, 30] width 31 height 9
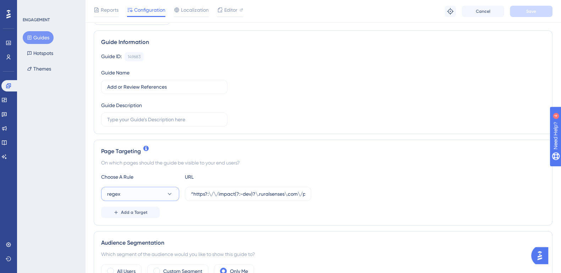
click at [158, 197] on button "regex" at bounding box center [140, 194] width 78 height 14
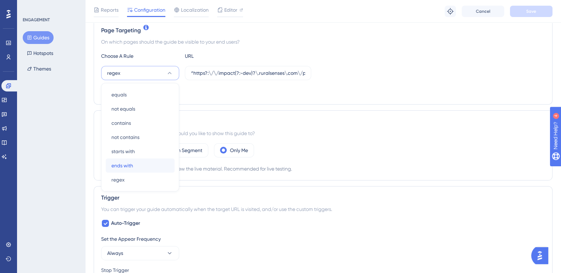
click at [136, 162] on div "ends with ends with" at bounding box center [139, 166] width 57 height 14
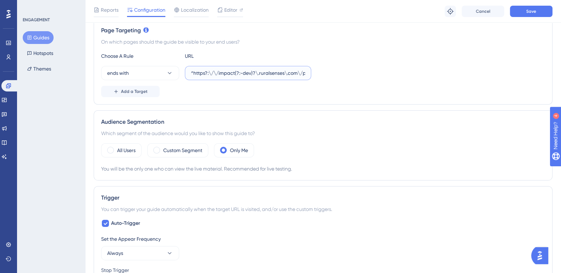
click at [223, 75] on input "^https?:\/\/impact(?:-dev)?\.ruralsenses\.com\/projects\/[a-fA-F0-9]{24}\/refer…" at bounding box center [248, 73] width 114 height 8
drag, startPoint x: 286, startPoint y: 72, endPoint x: 161, endPoint y: 74, distance: 125.2
click at [161, 74] on div "ends with ^https?:\/\/impact(?:-dev)?\.ruralsenses\.com\/projects\/[a-fA-F0-9]{…" at bounding box center [206, 73] width 210 height 14
drag, startPoint x: 242, startPoint y: 70, endPoint x: 219, endPoint y: 70, distance: 23.1
click at [219, 70] on input "/references(?:\/.*)?$" at bounding box center [248, 73] width 114 height 8
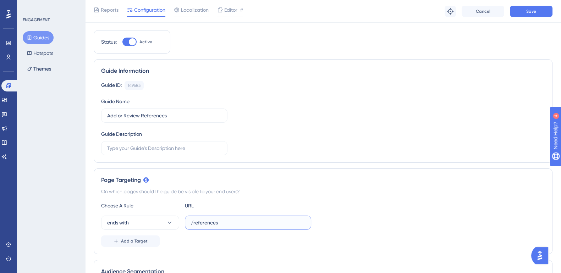
scroll to position [0, 0]
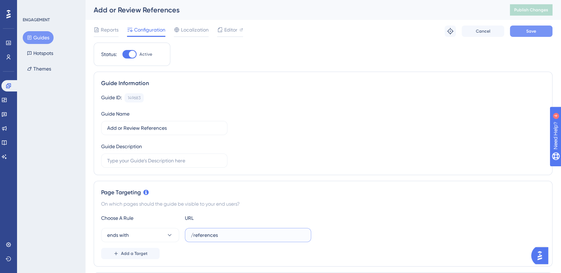
type input "/references"
click at [539, 33] on button "Save" at bounding box center [531, 31] width 43 height 11
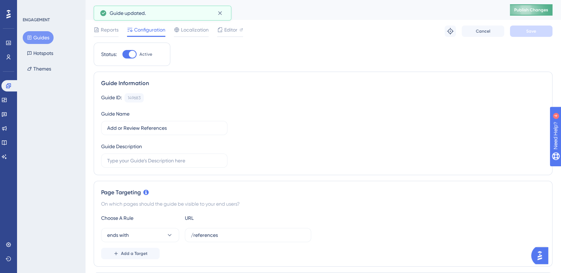
click at [529, 7] on span "Publish Changes" at bounding box center [531, 10] width 34 height 6
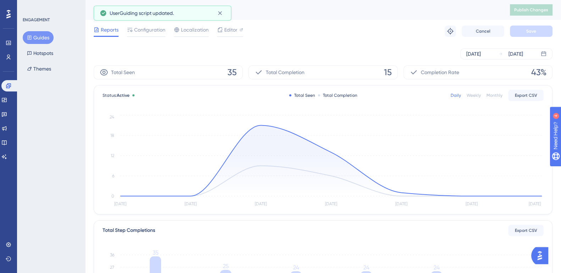
click at [35, 35] on button "Guides" at bounding box center [38, 37] width 31 height 13
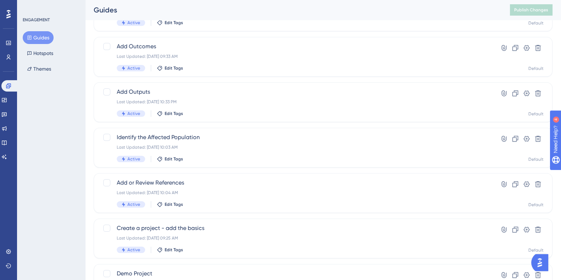
scroll to position [133, 0]
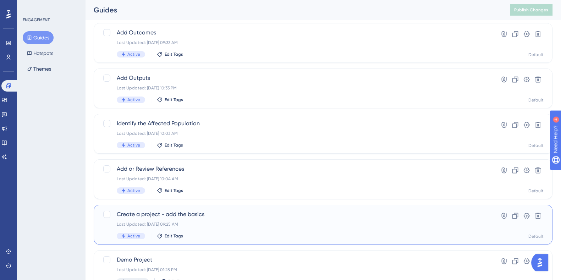
click at [177, 212] on span "Create a project - add the basics" at bounding box center [295, 214] width 356 height 9
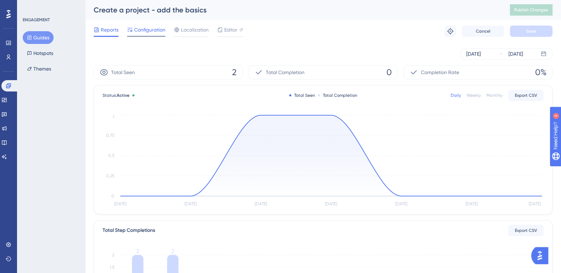
click at [153, 31] on span "Configuration" at bounding box center [149, 30] width 31 height 9
